Goal: Task Accomplishment & Management: Manage account settings

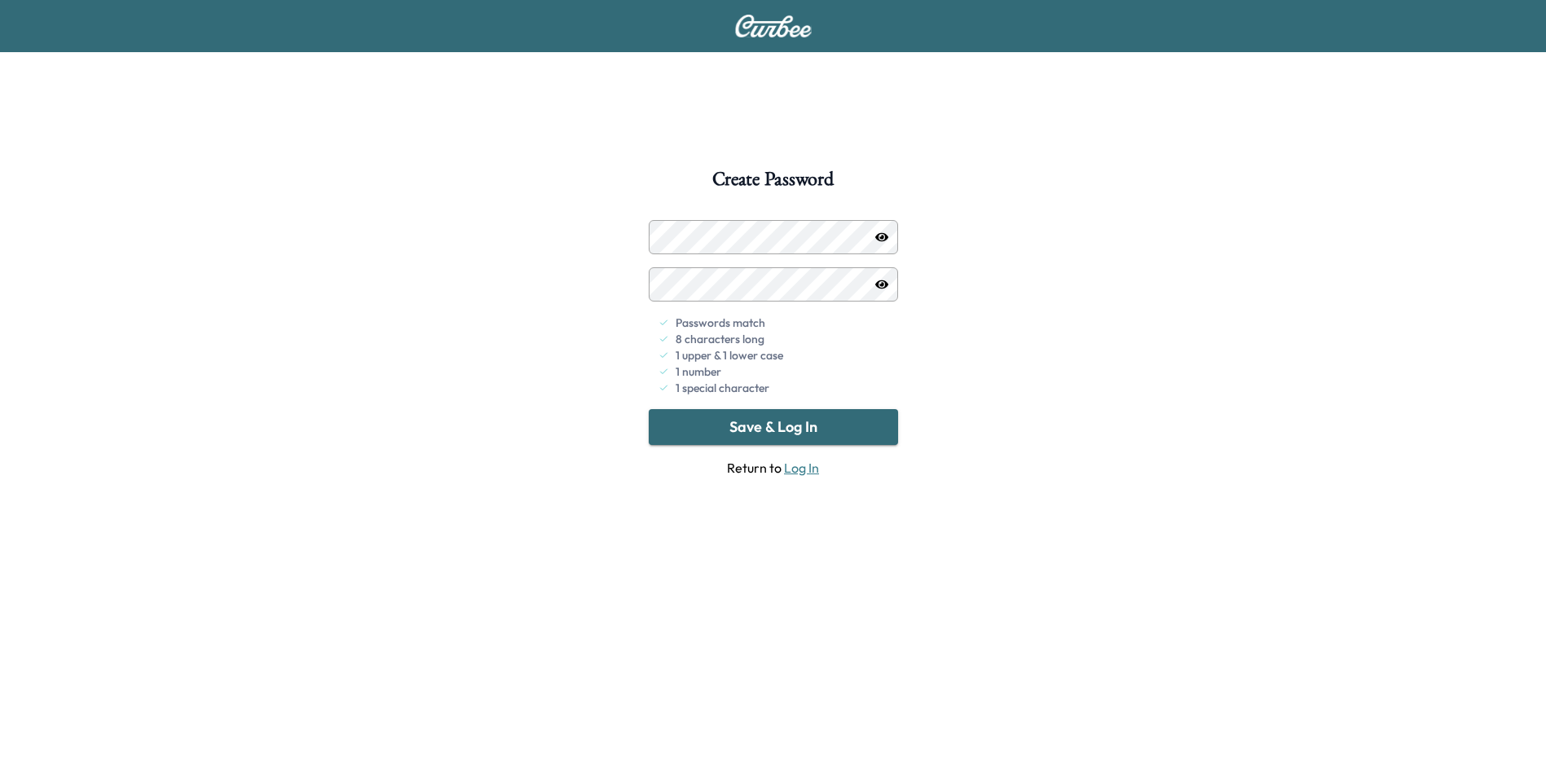
click at [770, 443] on button "Save & Log In" at bounding box center [774, 427] width 250 height 36
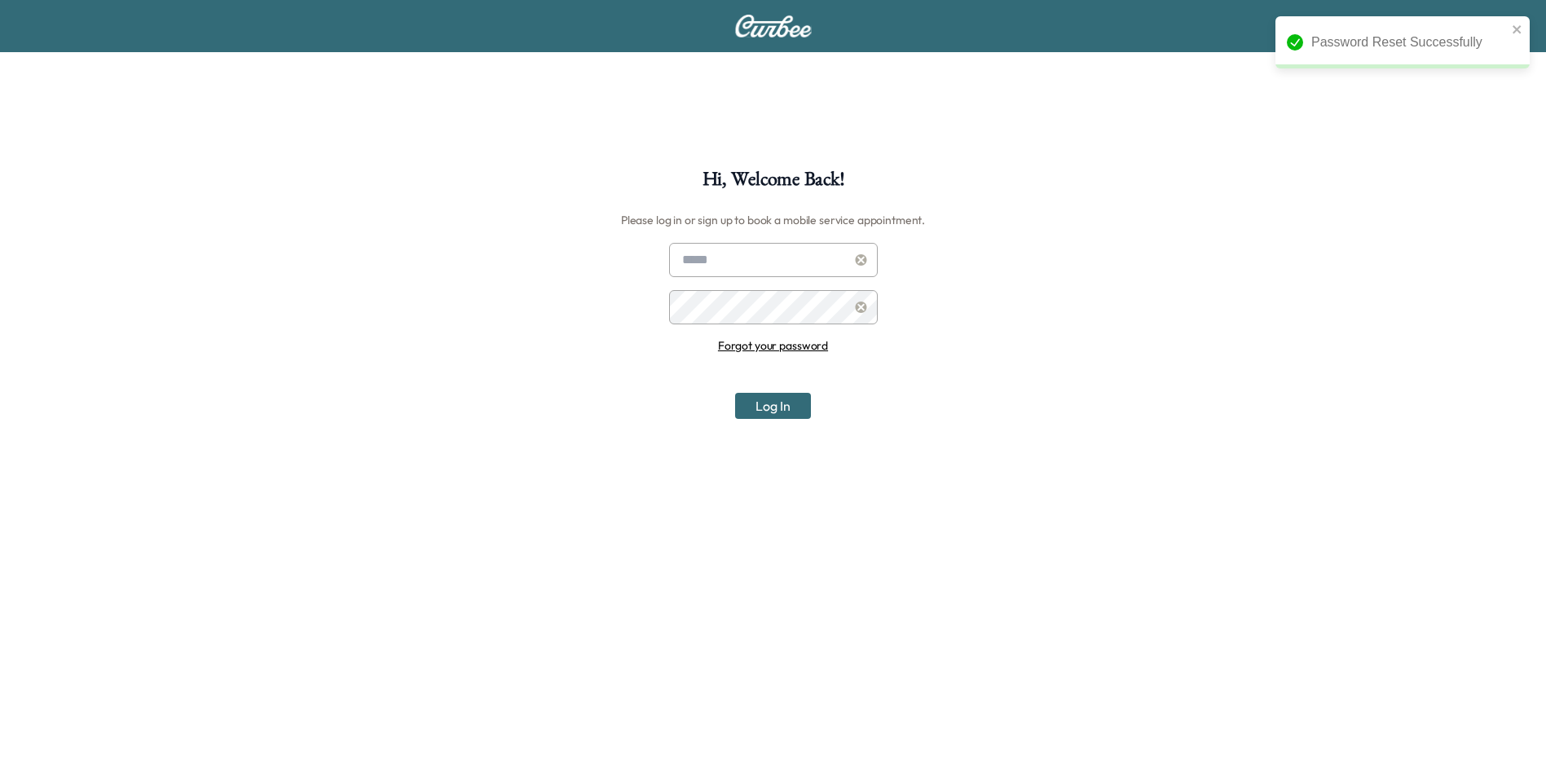
type input "**********"
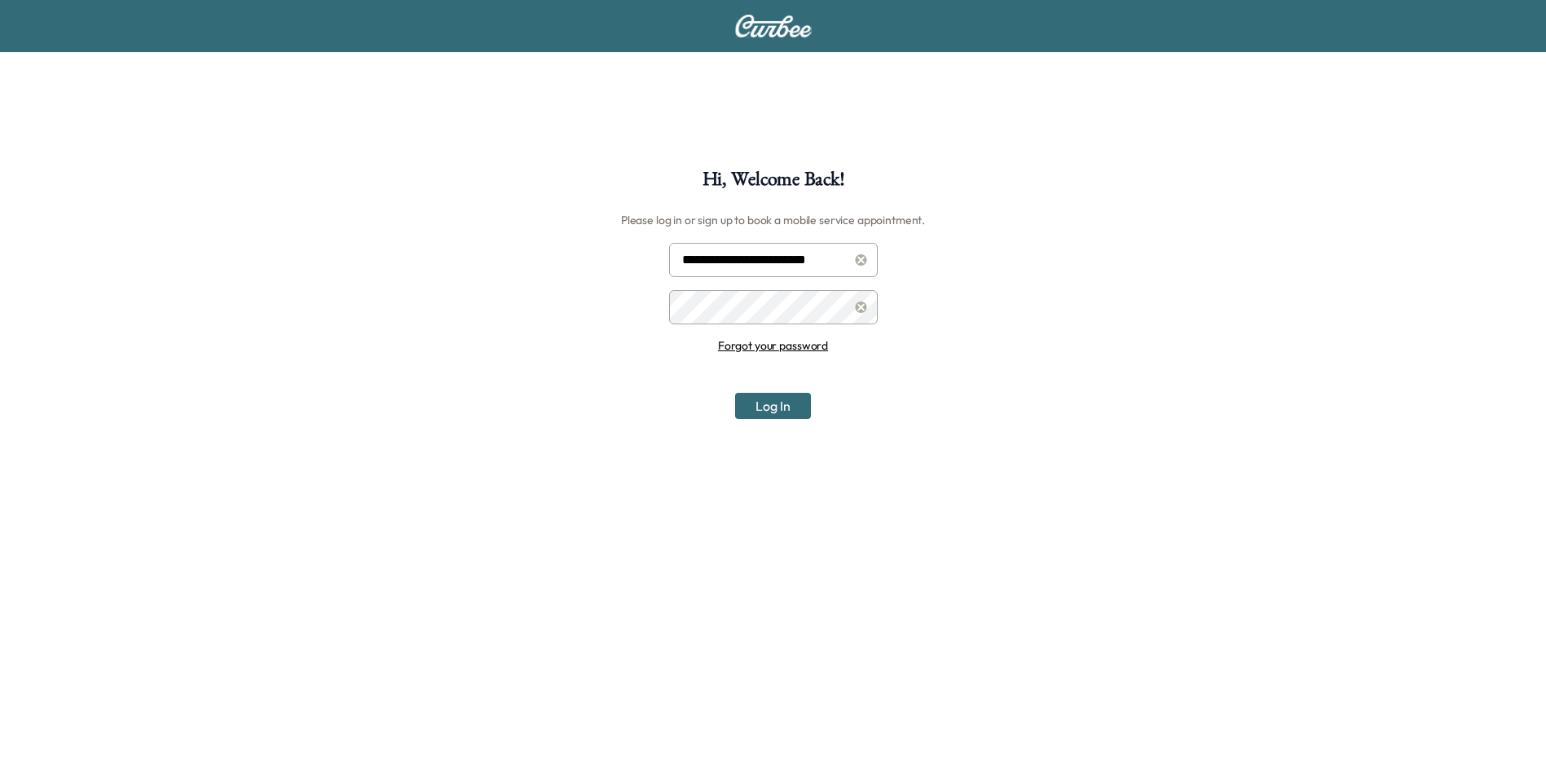
click at [785, 410] on button "Log In" at bounding box center [773, 405] width 76 height 26
